Goal: Find specific page/section: Find specific page/section

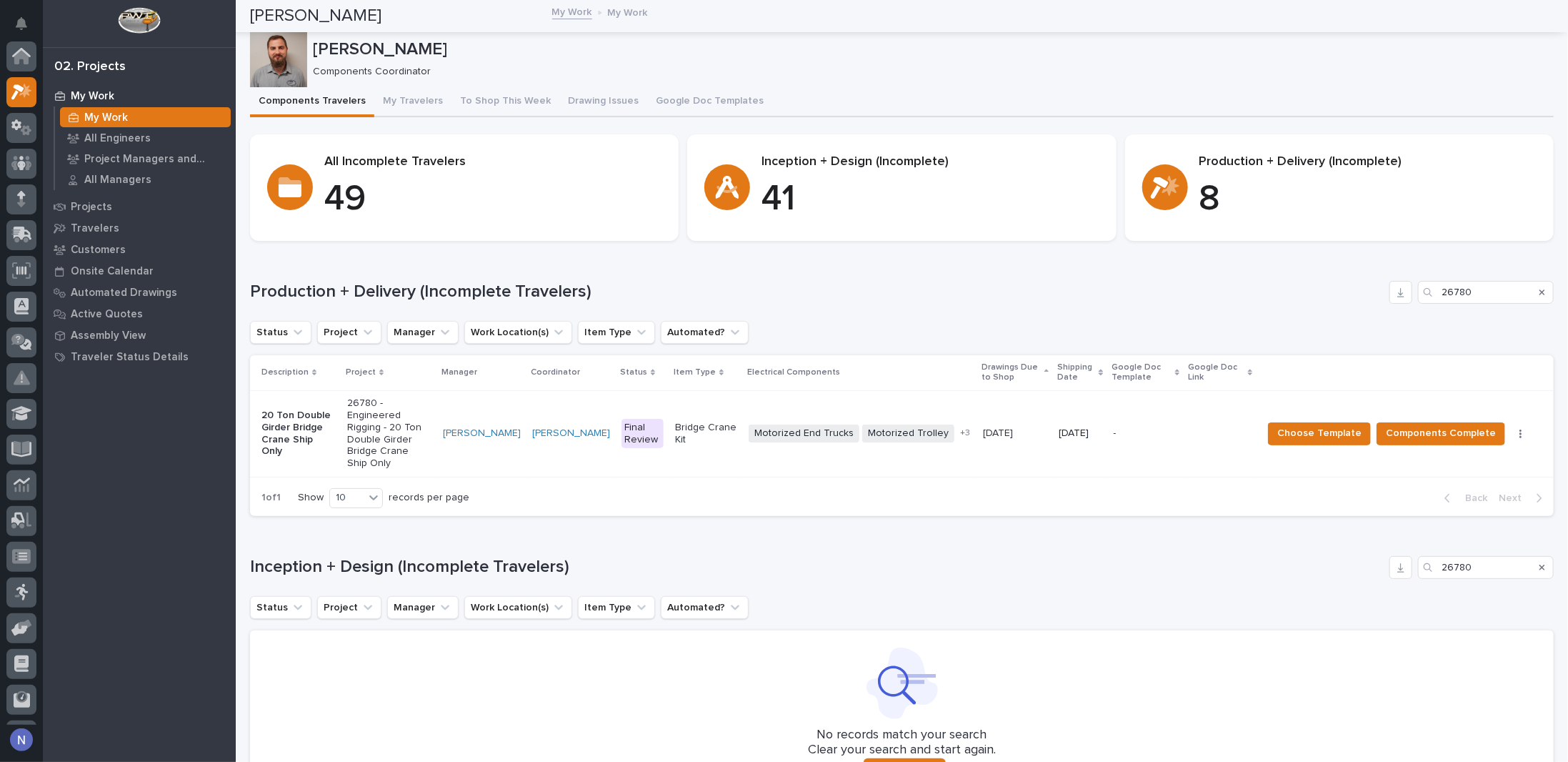
scroll to position [36, 0]
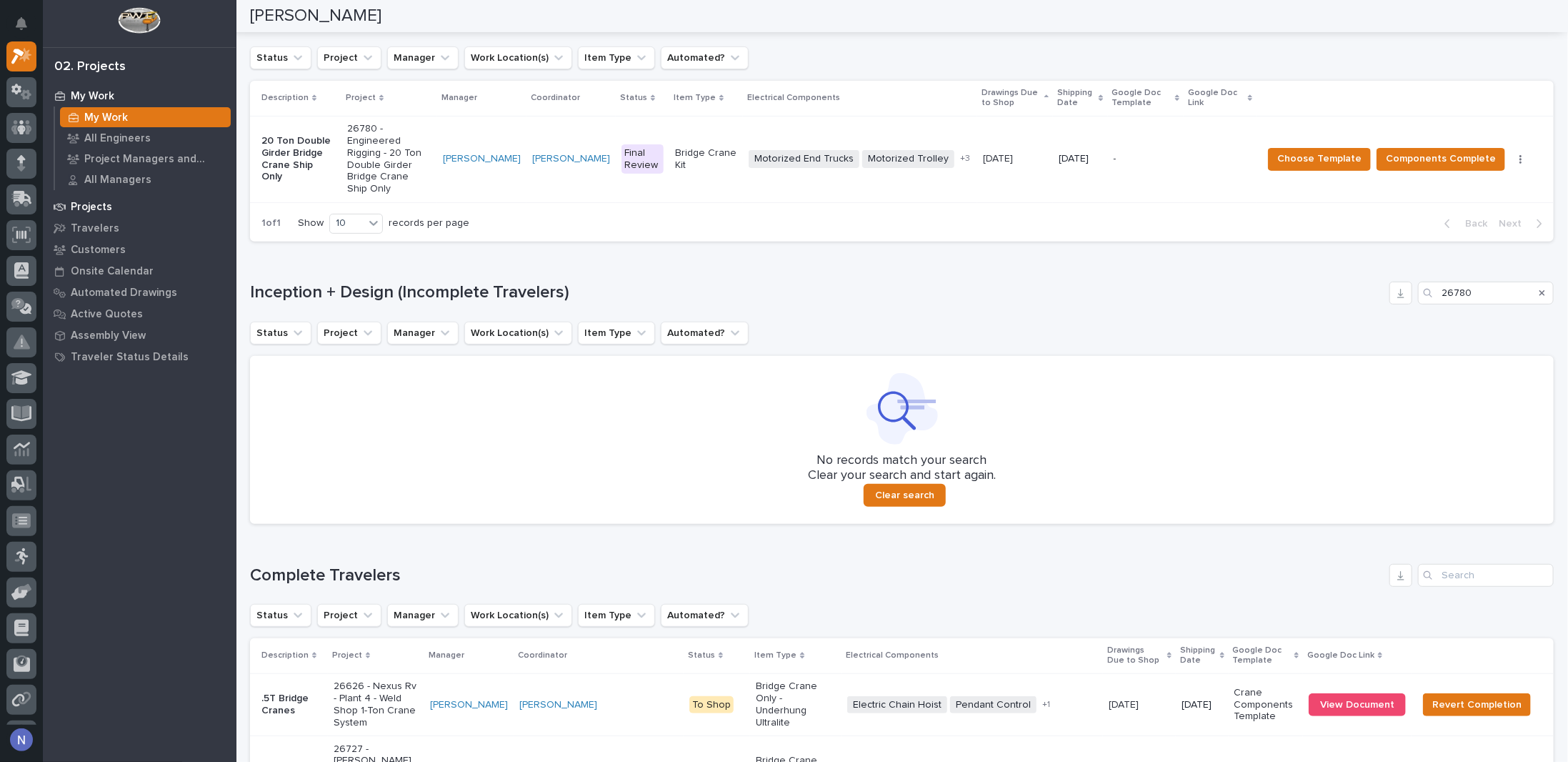
click at [98, 209] on p "Projects" at bounding box center [92, 207] width 42 height 13
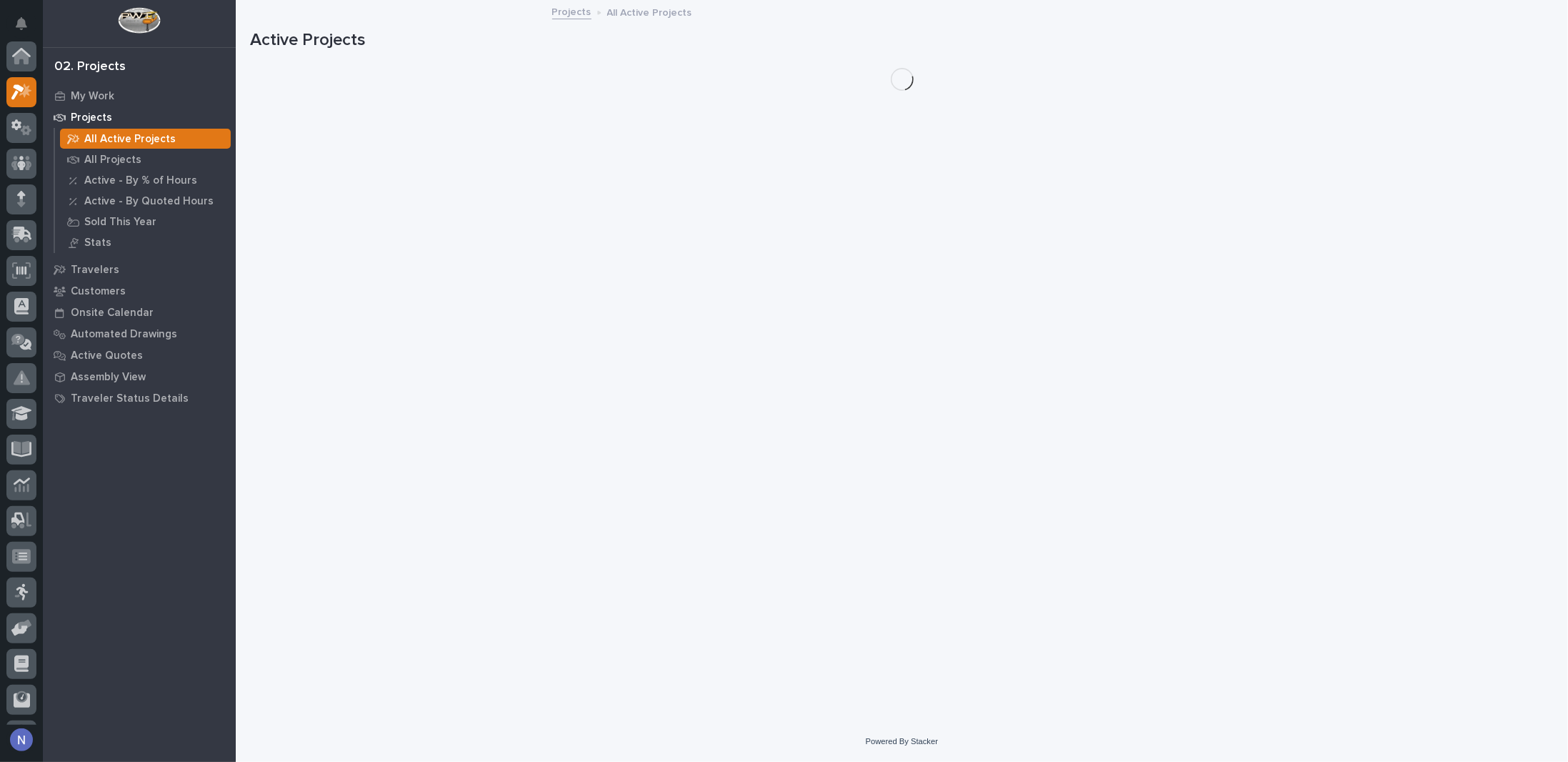
scroll to position [36, 0]
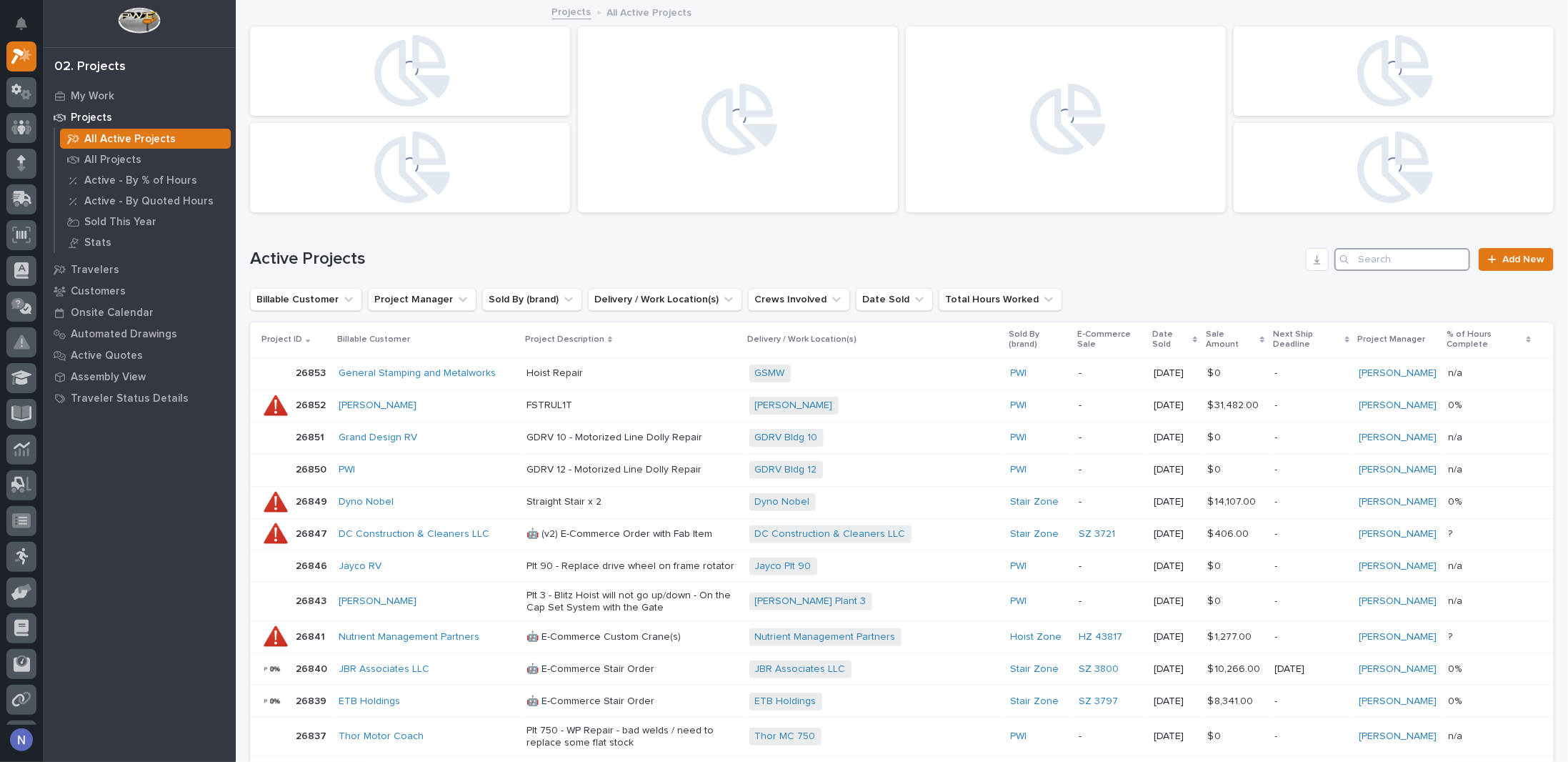
click at [1404, 252] on input "Search" at bounding box center [1402, 258] width 135 height 23
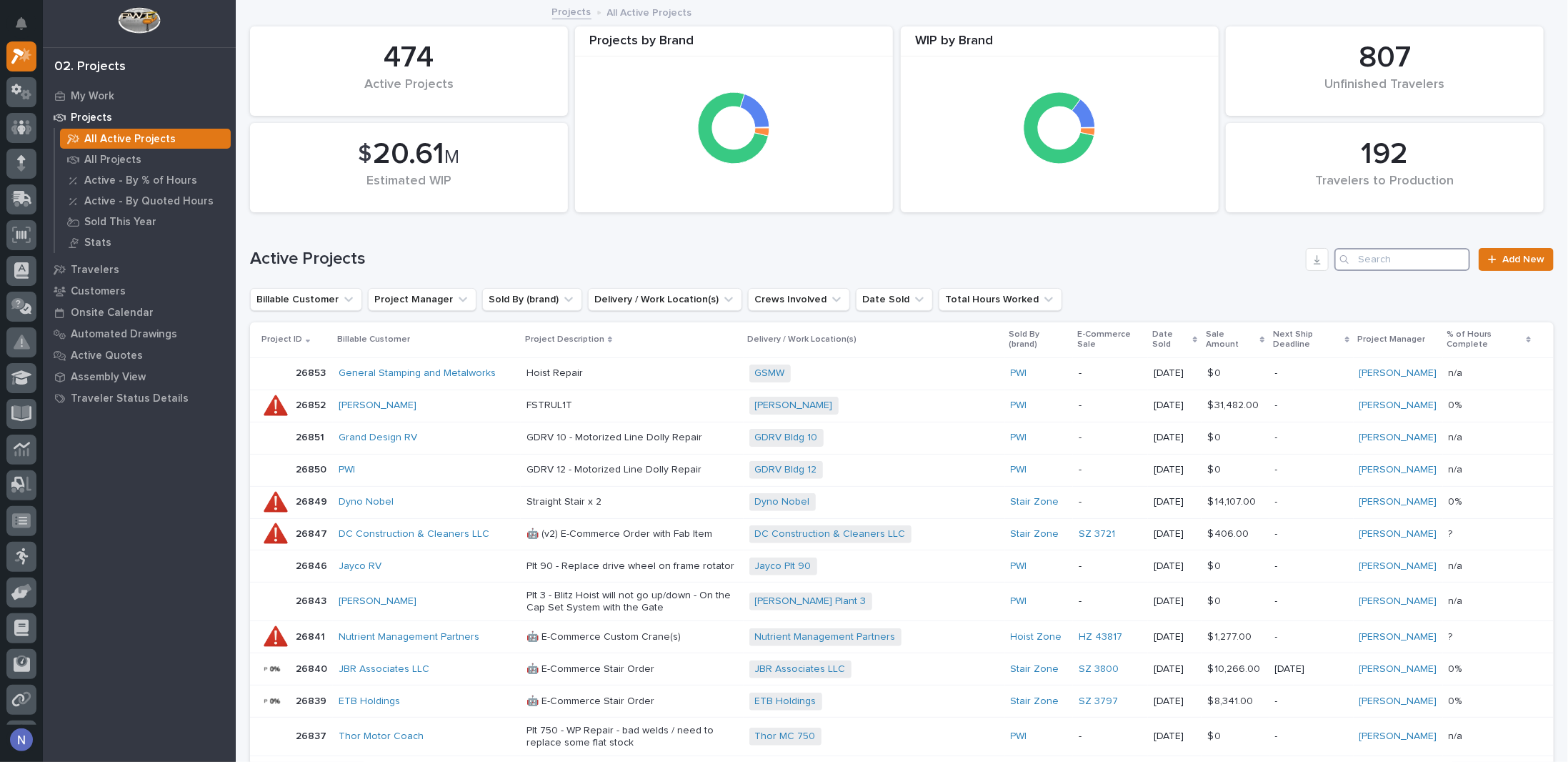
click at [1402, 257] on input "Search" at bounding box center [1402, 258] width 135 height 23
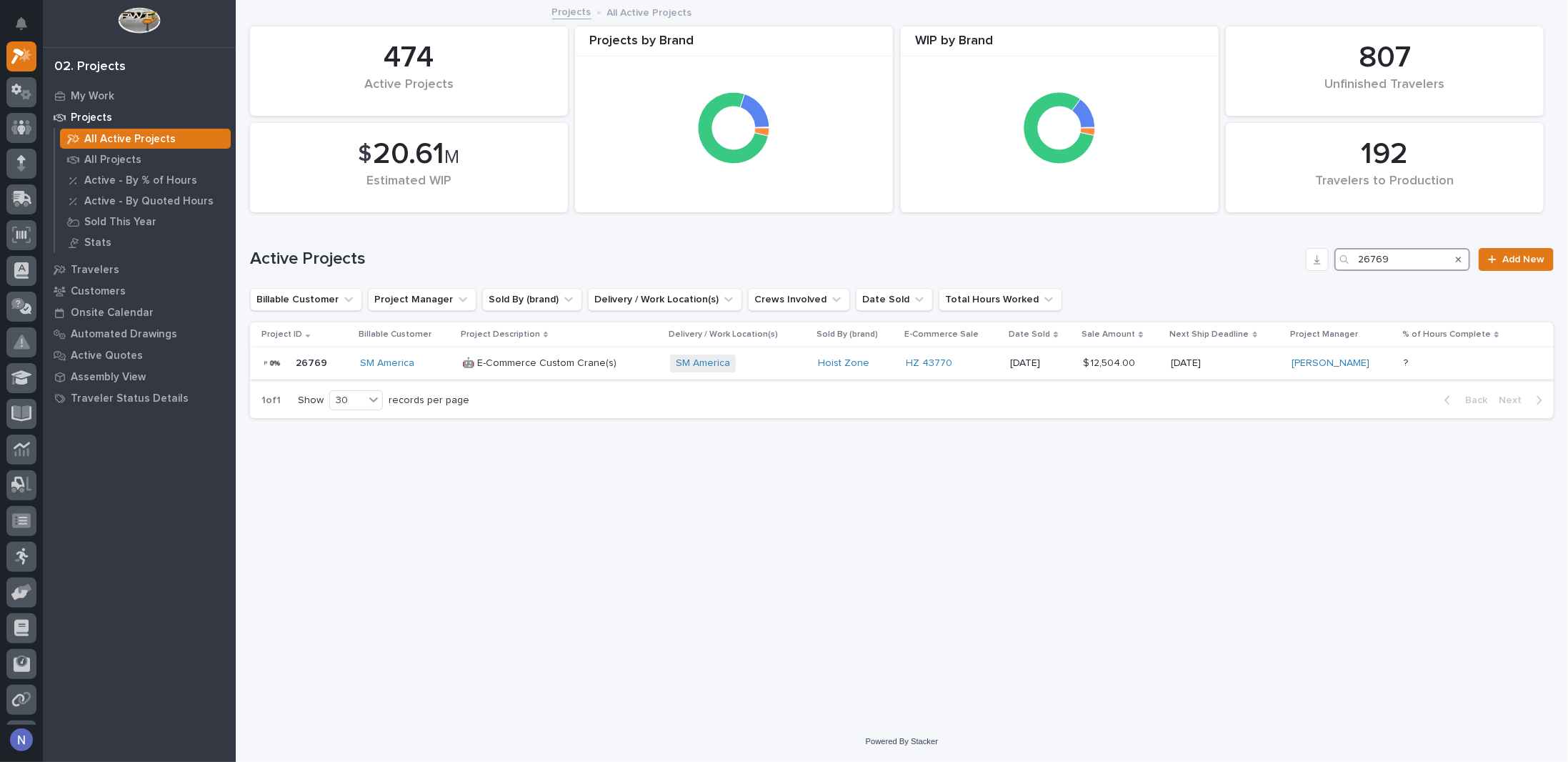
type input "26769"
click at [890, 362] on div "Hoist Zone" at bounding box center [856, 363] width 76 height 13
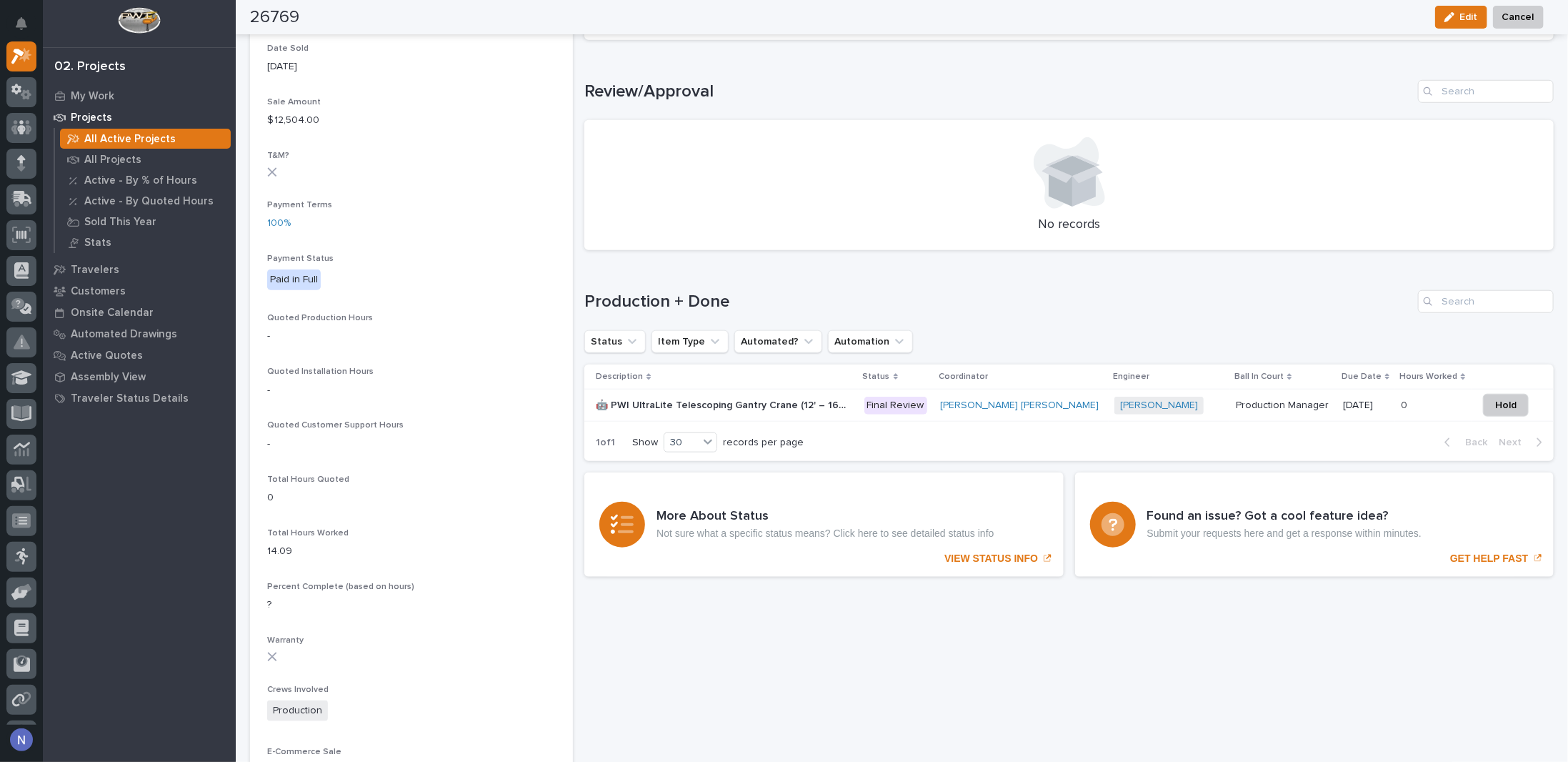
scroll to position [976, 0]
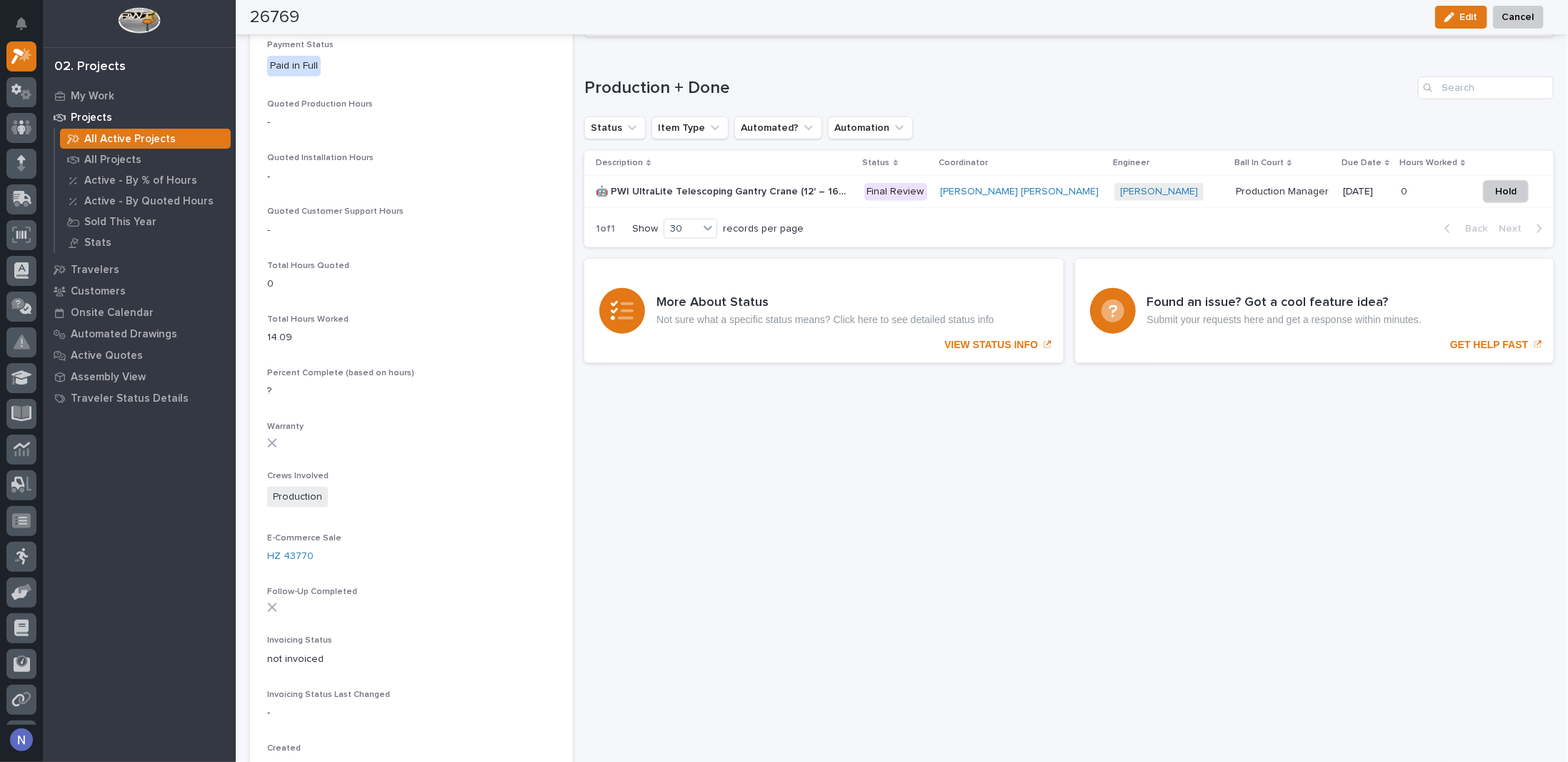
click at [852, 184] on div "🤖 PWI UltraLite Telescoping Gantry Crane (12' – 16' HUB Range) 🤖 PWI UltraLite …" at bounding box center [723, 192] width 257 height 23
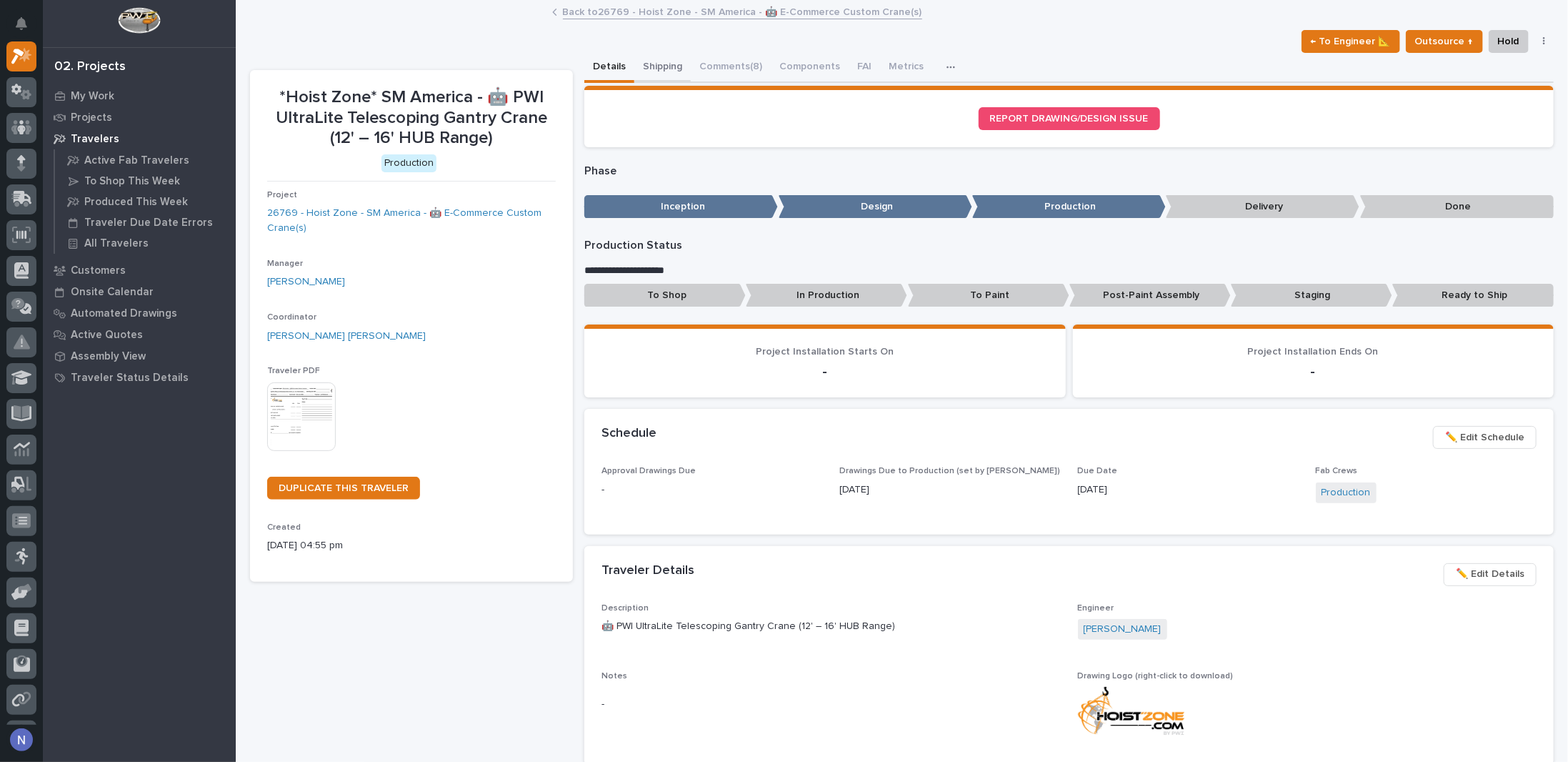
click at [674, 66] on button "Shipping" at bounding box center [661, 68] width 56 height 30
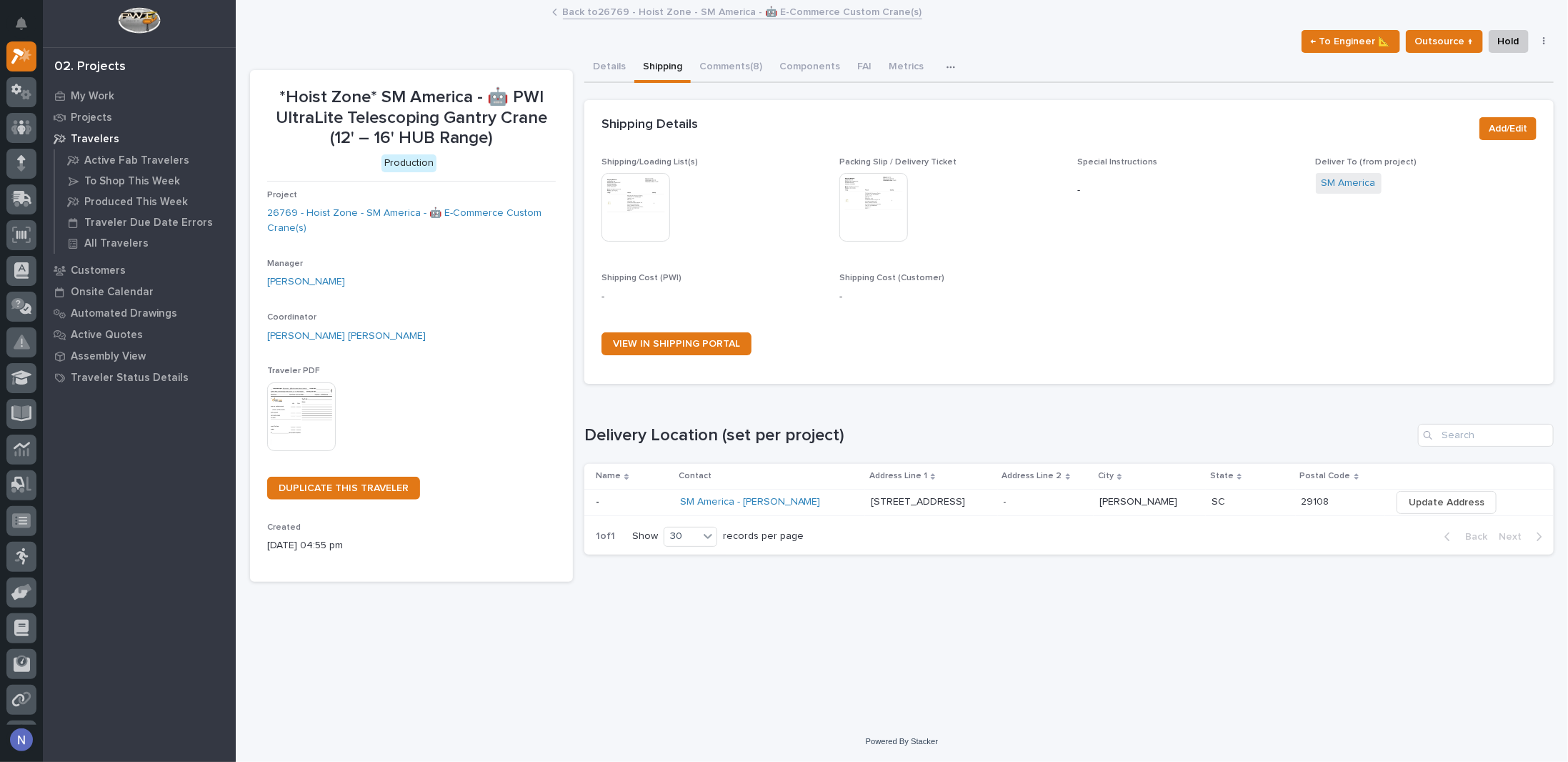
click at [651, 195] on img at bounding box center [636, 207] width 69 height 69
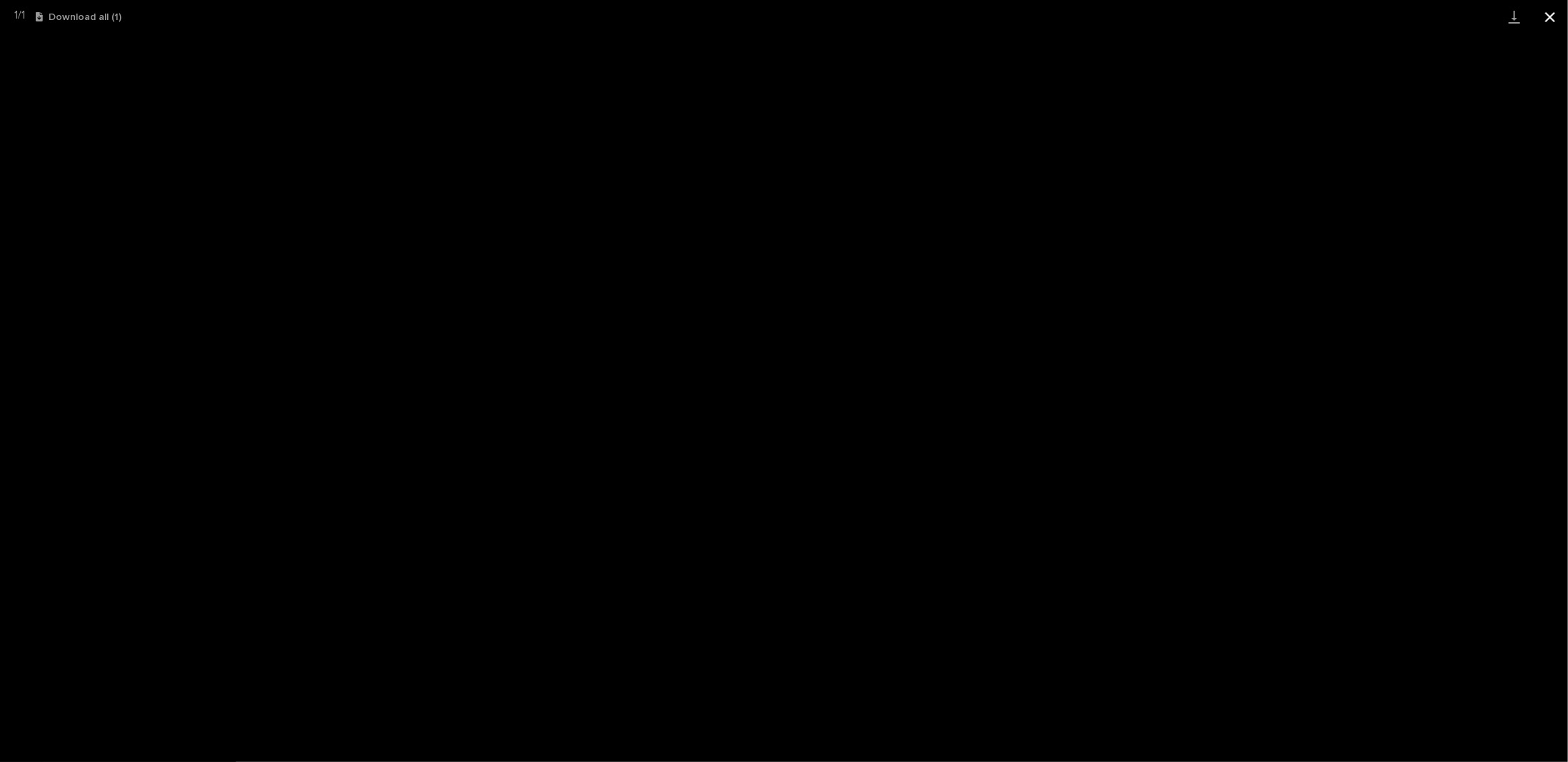
click at [1553, 17] on button "Close gallery" at bounding box center [1550, 17] width 36 height 33
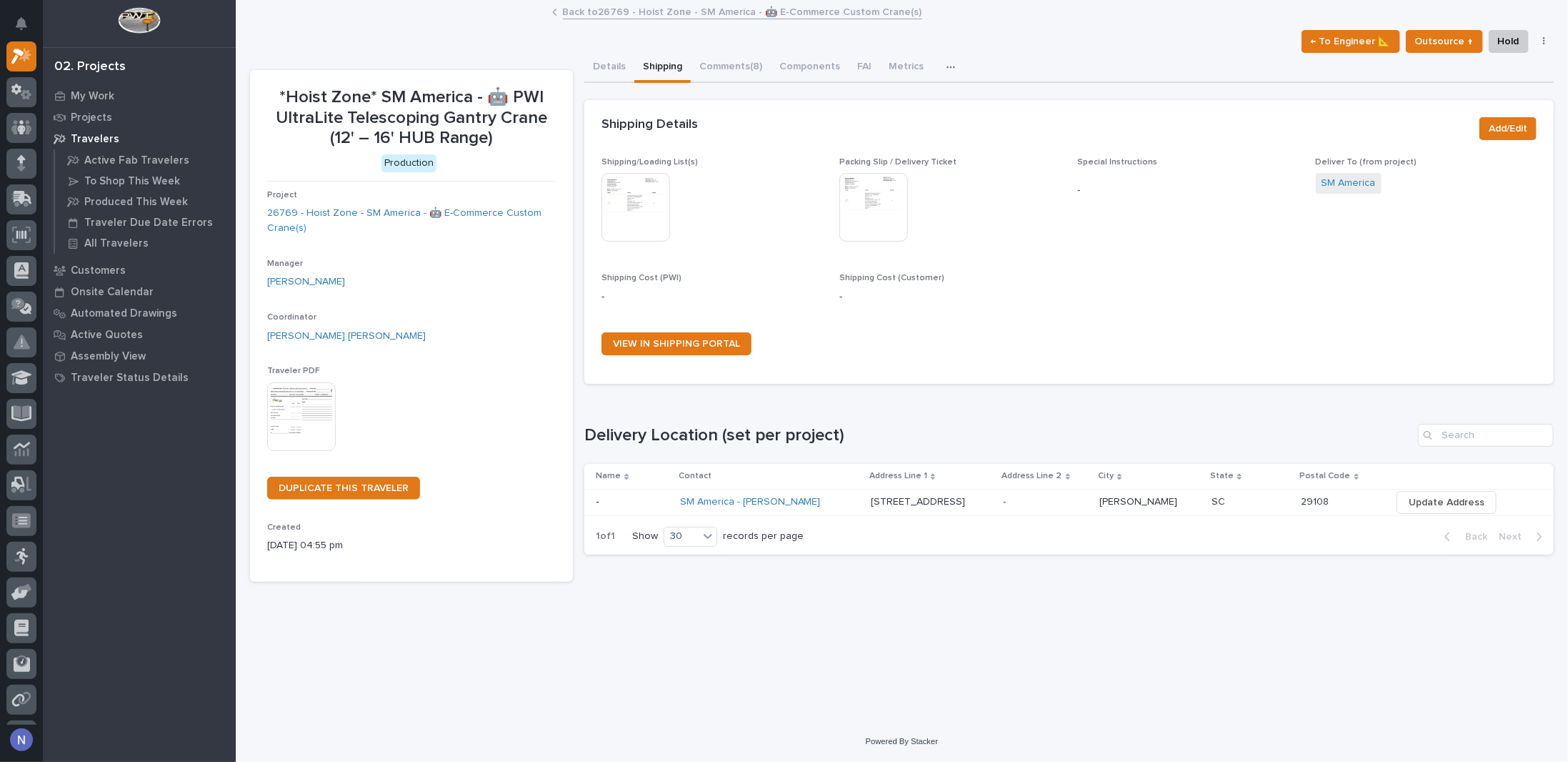
click at [884, 212] on img at bounding box center [874, 207] width 69 height 69
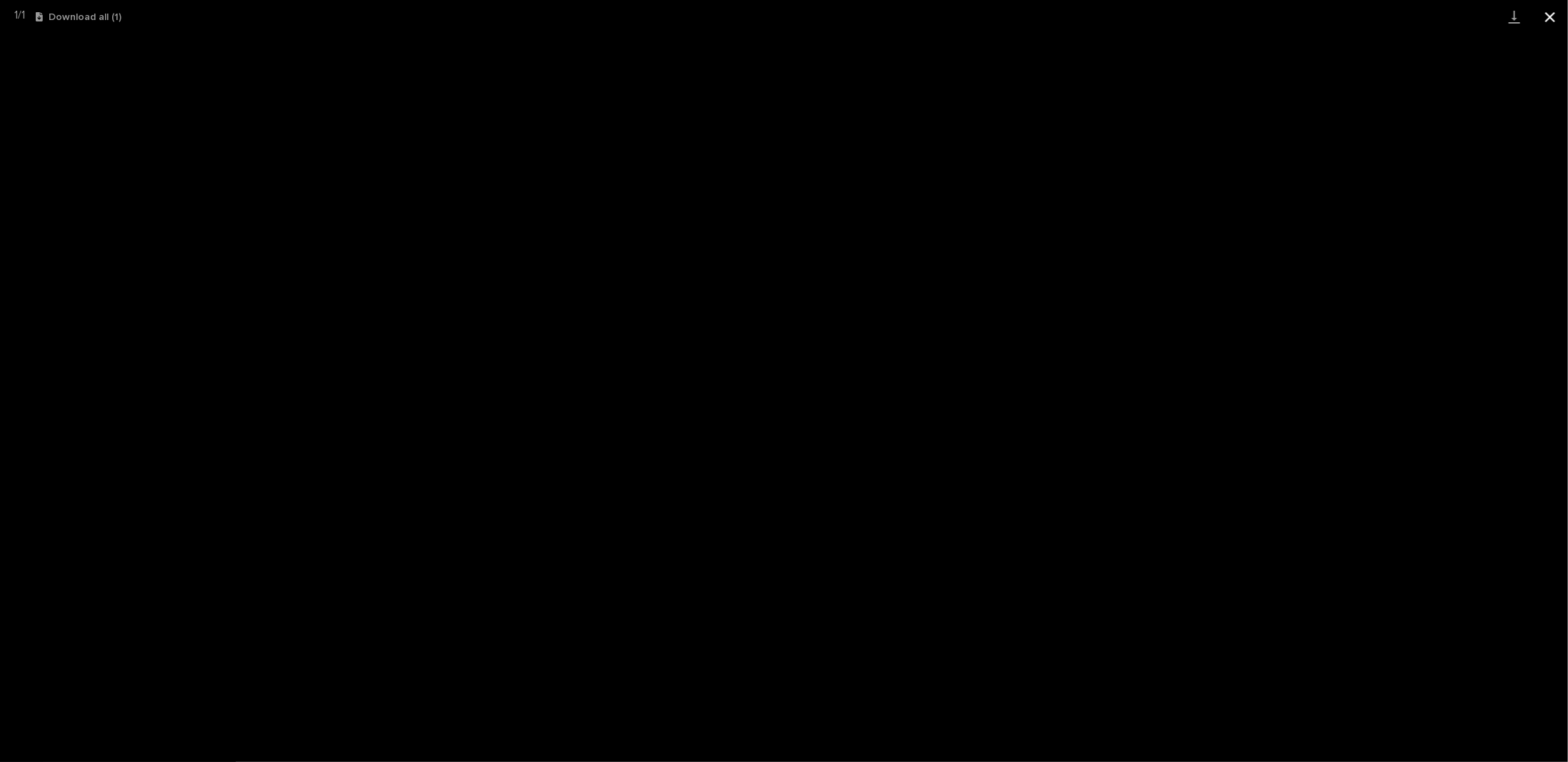
click at [1547, 21] on button "Close gallery" at bounding box center [1550, 17] width 36 height 33
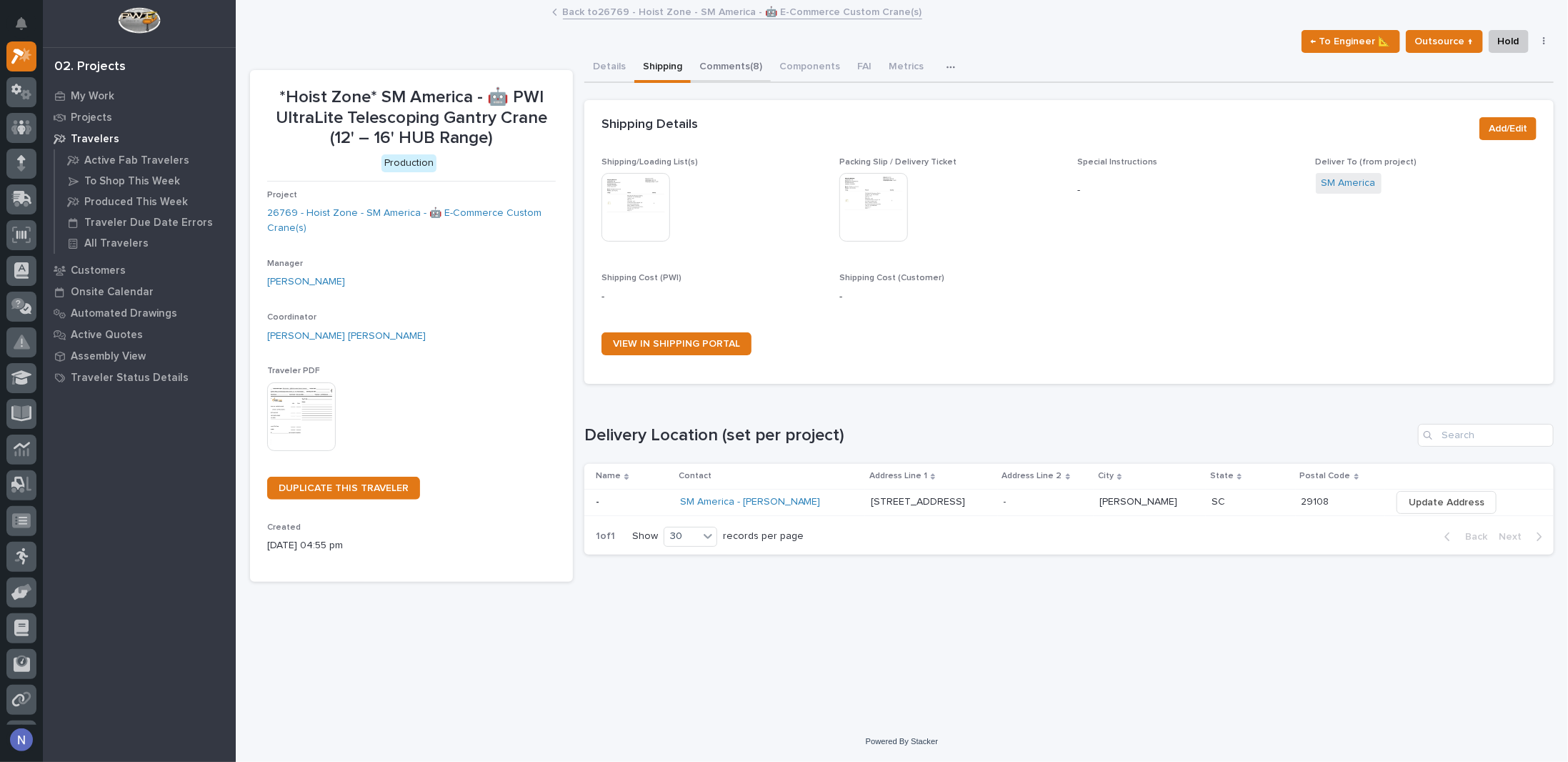
click at [721, 65] on button "Comments (8)" at bounding box center [731, 68] width 80 height 30
